Goal: Transaction & Acquisition: Purchase product/service

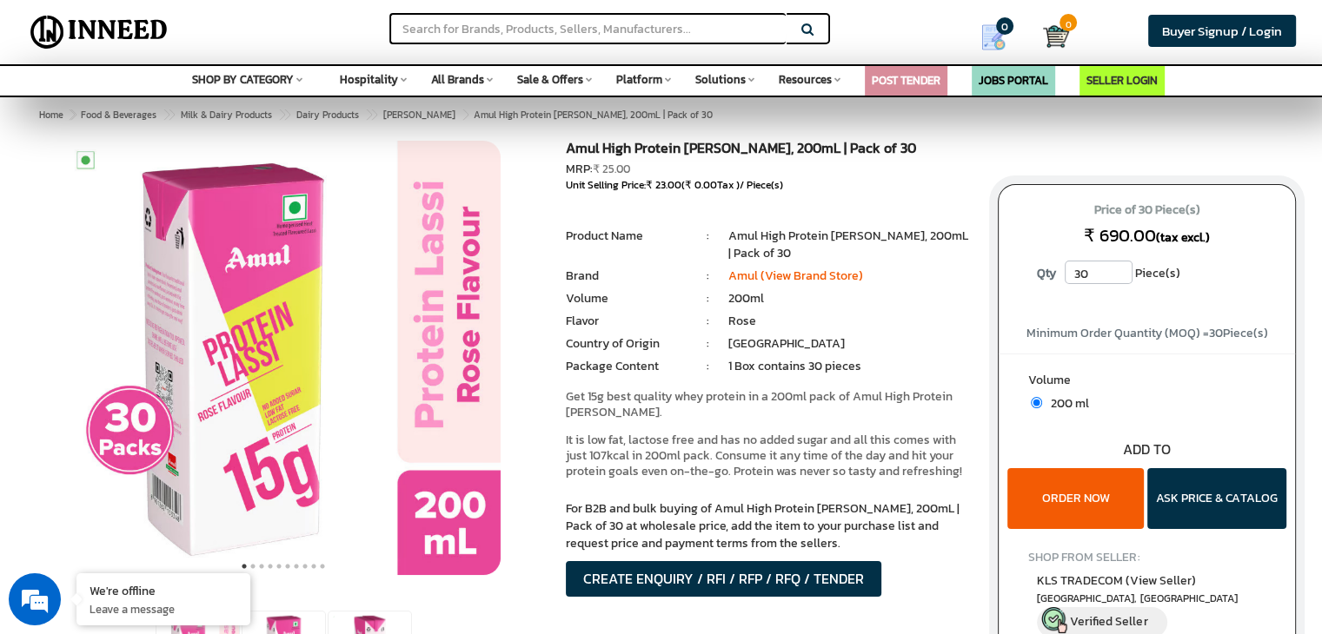
click at [1096, 276] on input "30" at bounding box center [1098, 272] width 68 height 23
click at [1120, 282] on input "30" at bounding box center [1098, 272] width 68 height 23
click at [1119, 270] on input "31" at bounding box center [1098, 272] width 68 height 23
click at [1119, 270] on input "32" at bounding box center [1098, 272] width 68 height 23
click at [1119, 270] on input "33" at bounding box center [1098, 272] width 68 height 23
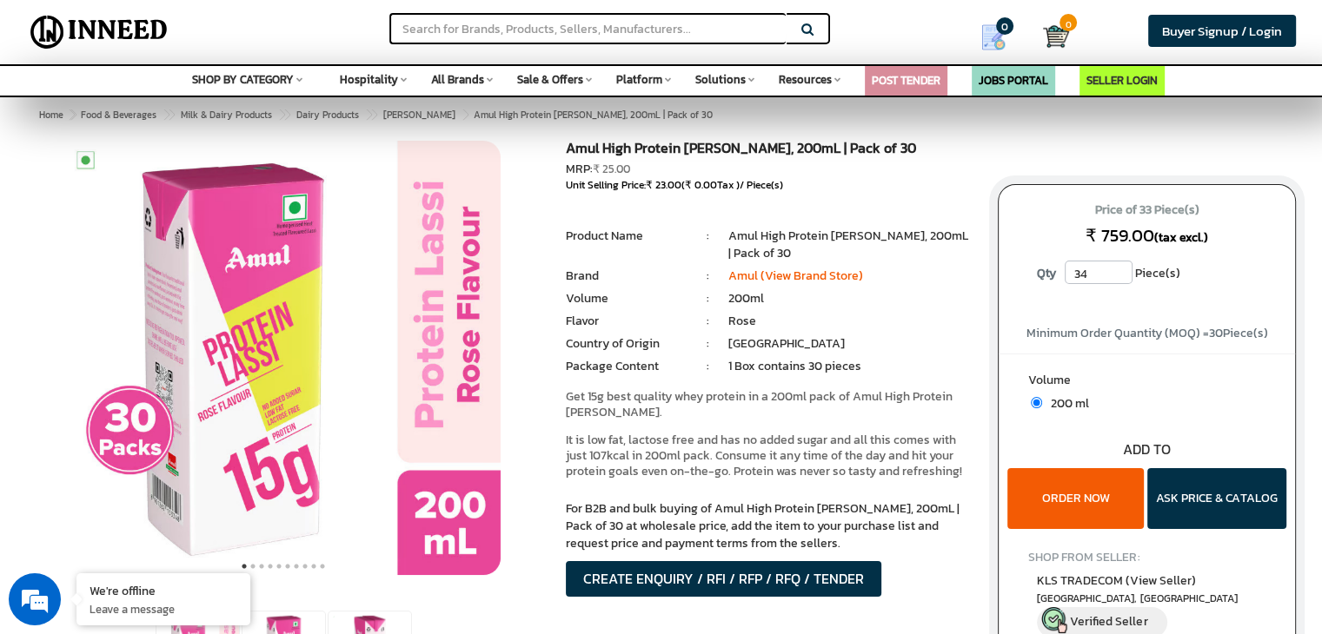
click at [1119, 270] on input "34" at bounding box center [1098, 272] width 68 height 23
click at [1119, 270] on input "35" at bounding box center [1098, 272] width 68 height 23
click at [1119, 270] on input "36" at bounding box center [1098, 272] width 68 height 23
click at [1119, 270] on input "37" at bounding box center [1098, 272] width 68 height 23
click at [1119, 270] on input "38" at bounding box center [1098, 272] width 68 height 23
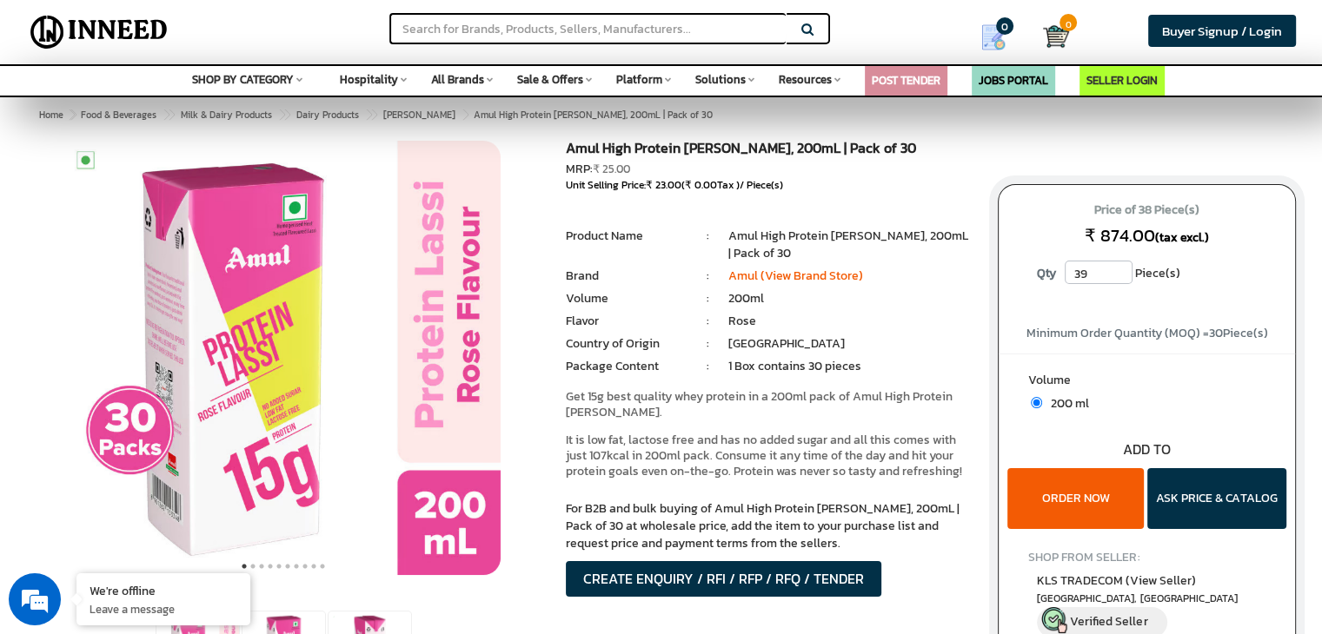
click at [1119, 270] on input "39" at bounding box center [1098, 272] width 68 height 23
click at [1119, 270] on input "40" at bounding box center [1098, 272] width 68 height 23
click at [1119, 270] on input "41" at bounding box center [1098, 272] width 68 height 23
click at [1119, 270] on input "42" at bounding box center [1098, 272] width 68 height 23
click at [1119, 270] on input "43" at bounding box center [1098, 272] width 68 height 23
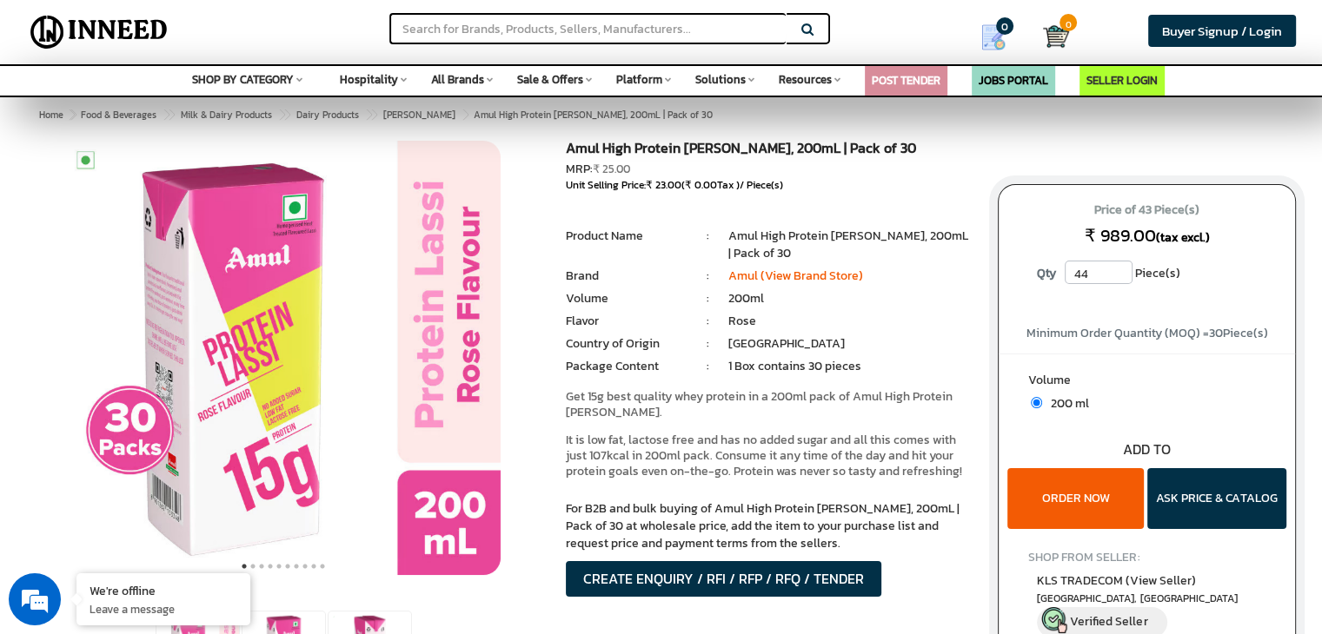
click at [1119, 270] on input "44" at bounding box center [1098, 272] width 68 height 23
click at [1119, 270] on input "45" at bounding box center [1098, 272] width 68 height 23
click at [1119, 270] on input "46" at bounding box center [1098, 272] width 68 height 23
click at [1119, 270] on input "47" at bounding box center [1098, 272] width 68 height 23
click at [1119, 270] on input "48" at bounding box center [1098, 272] width 68 height 23
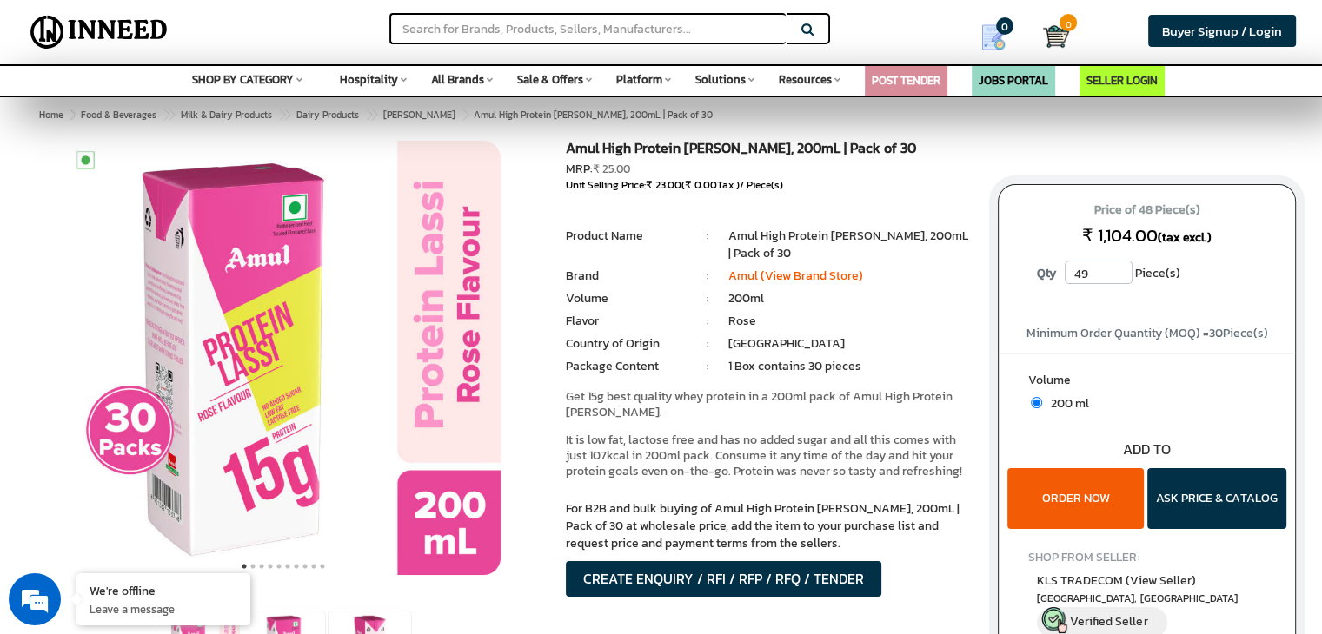
click at [1119, 270] on input "49" at bounding box center [1098, 272] width 68 height 23
click at [1119, 270] on input "50" at bounding box center [1098, 272] width 68 height 23
click at [1119, 270] on input "51" at bounding box center [1098, 272] width 68 height 23
click at [1119, 270] on input "52" at bounding box center [1098, 272] width 68 height 23
type input "53"
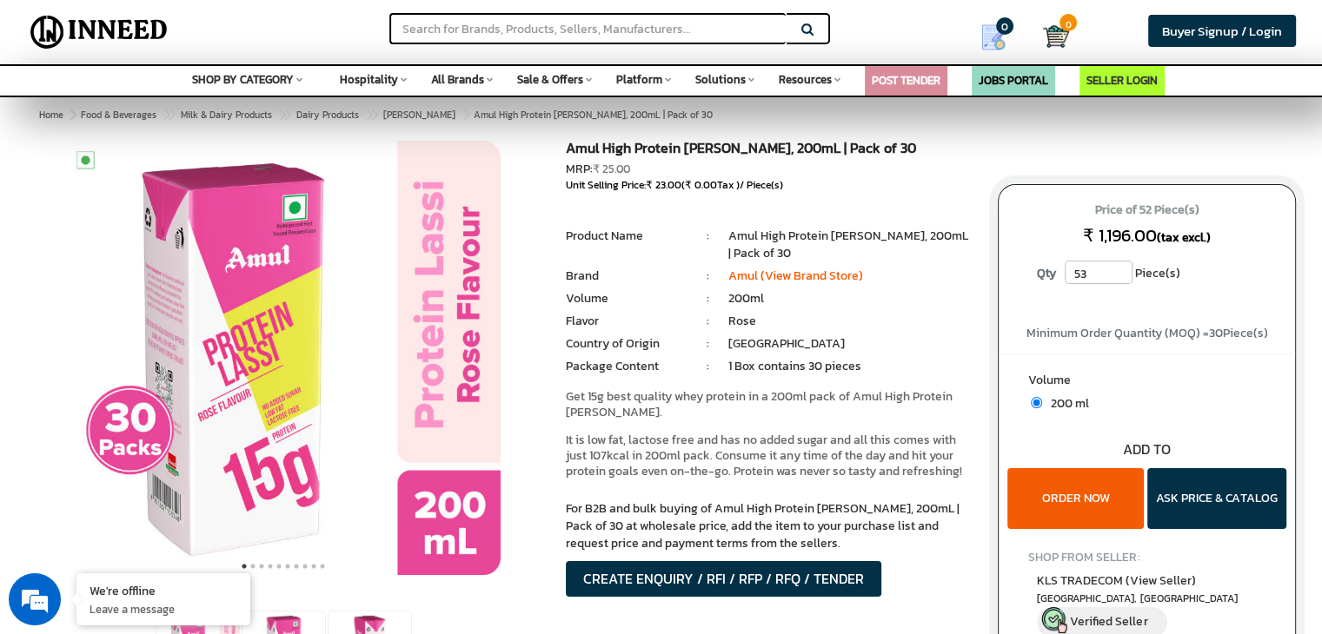
click at [1119, 270] on input "53" at bounding box center [1098, 272] width 68 height 23
click at [775, 272] on link "Amul (View Brand Store)" at bounding box center [795, 276] width 135 height 18
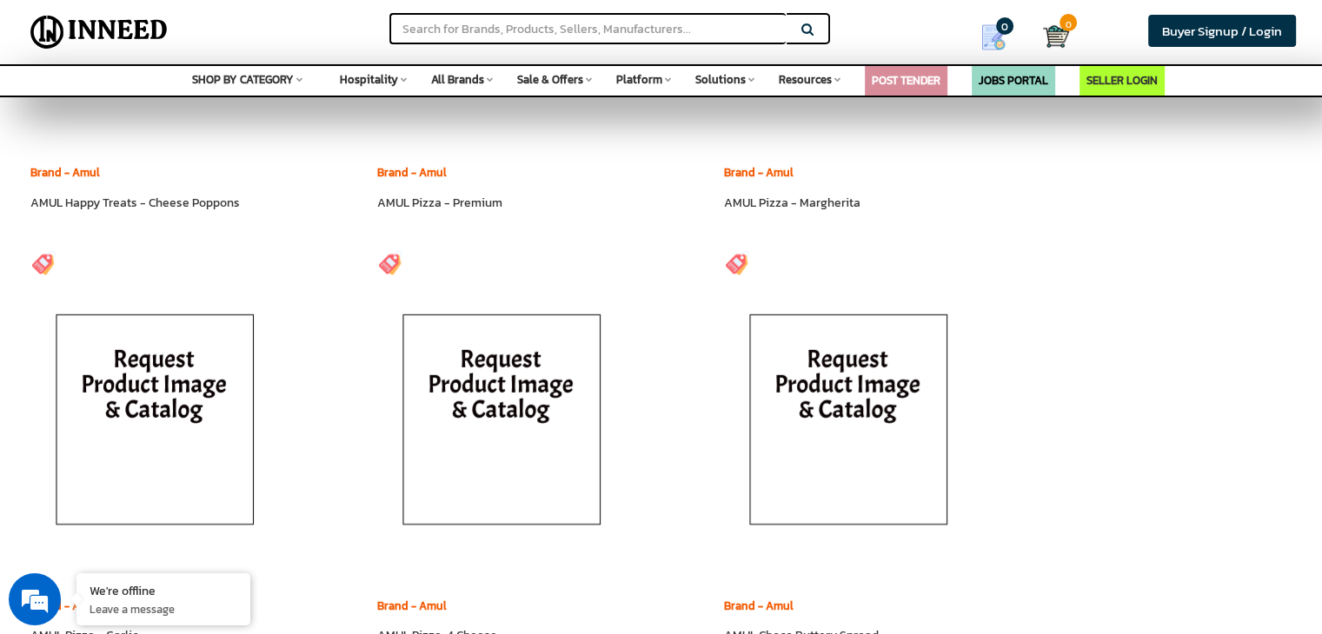
scroll to position [5235, 0]
